Goal: Task Accomplishment & Management: Manage account settings

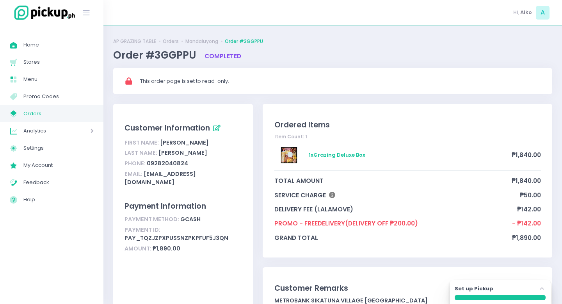
scroll to position [18, 0]
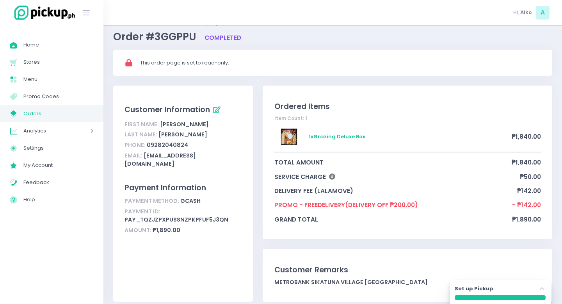
click at [22, 113] on span "My Store Created with Sketch." at bounding box center [17, 113] width 14 height 10
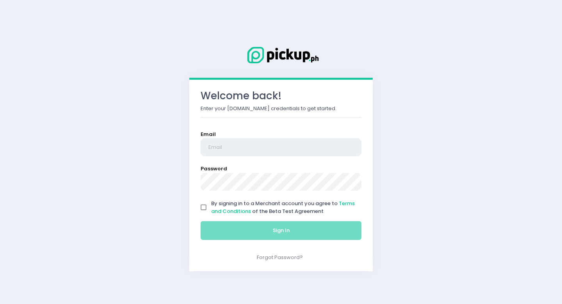
type input "[EMAIL_ADDRESS][DOMAIN_NAME]"
click at [203, 207] on input "By signing in to a Merchant account you agree to Terms and Conditions of the Be…" at bounding box center [203, 207] width 15 height 15
checkbox input "true"
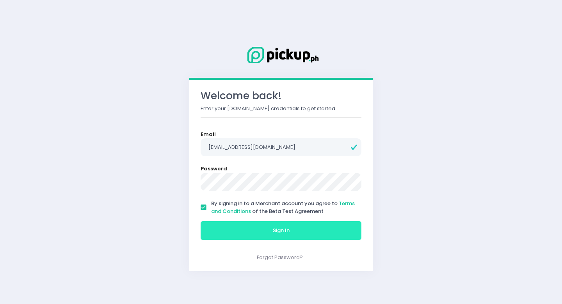
click at [224, 227] on button "Sign In" at bounding box center [281, 230] width 161 height 19
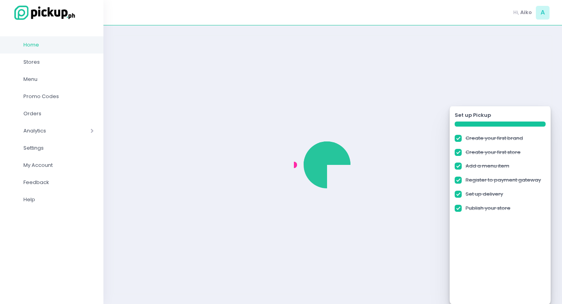
checkbox input "true"
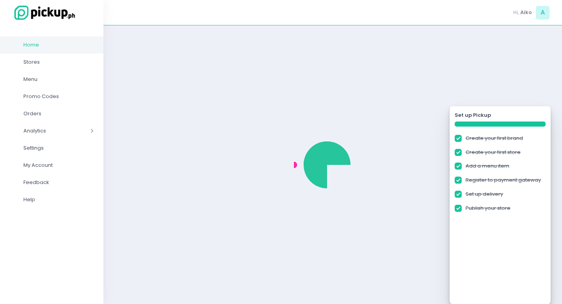
checkbox input "true"
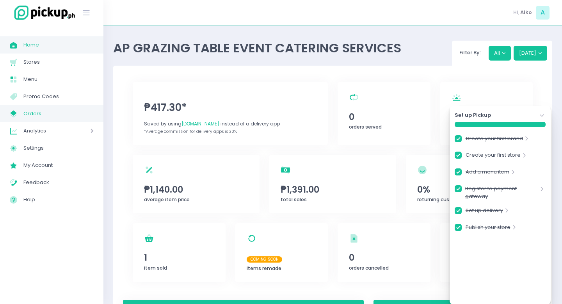
click at [36, 114] on span "Orders" at bounding box center [58, 113] width 70 height 10
checkbox input "true"
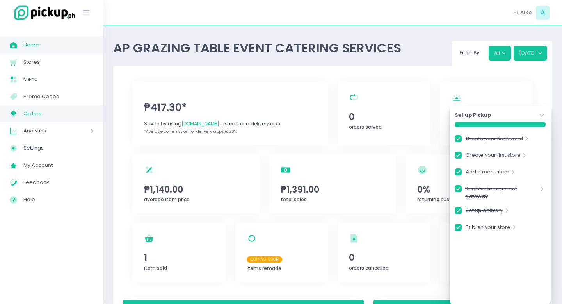
checkbox input "true"
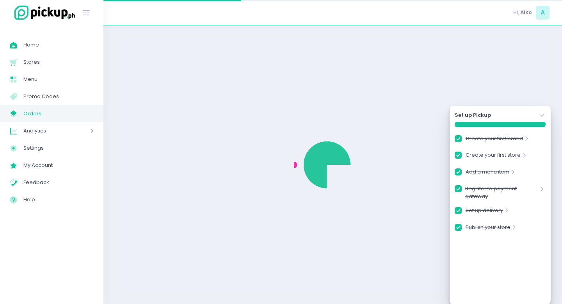
checkbox input "true"
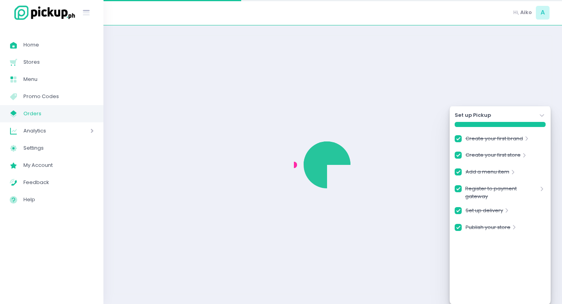
checkbox input "true"
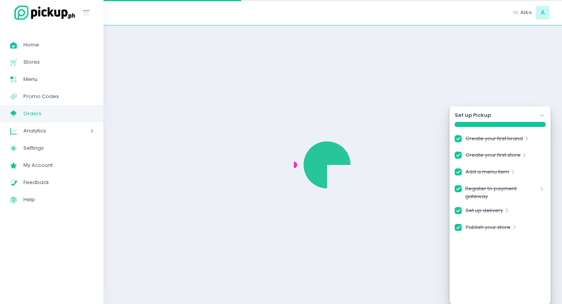
checkbox input "true"
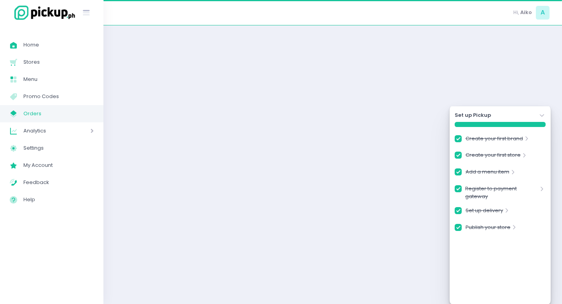
checkbox input "true"
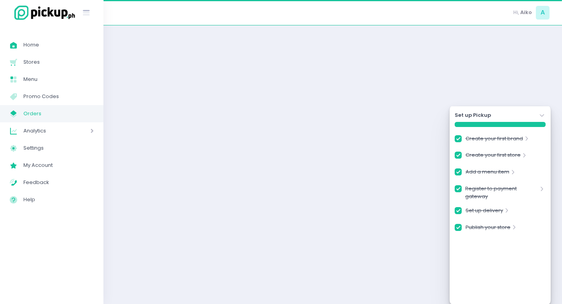
checkbox input "true"
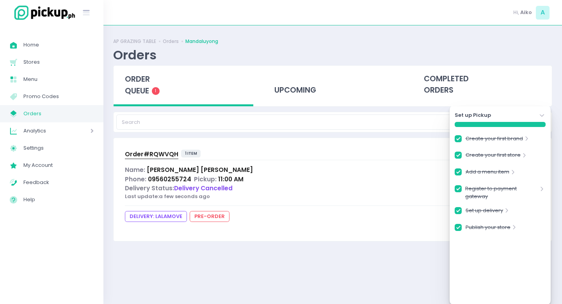
click at [543, 114] on icon "Stockholm-icons / Navigation / Angle-down Created with Sketch." at bounding box center [542, 116] width 8 height 8
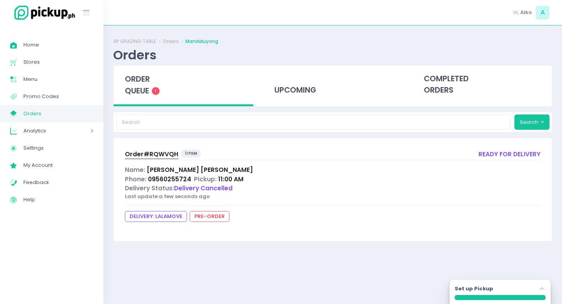
click at [140, 153] on span "Order# RQWVQH" at bounding box center [151, 154] width 53 height 8
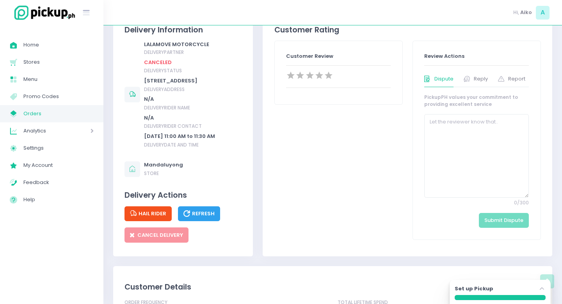
scroll to position [226, 0]
